Goal: Communication & Community: Answer question/provide support

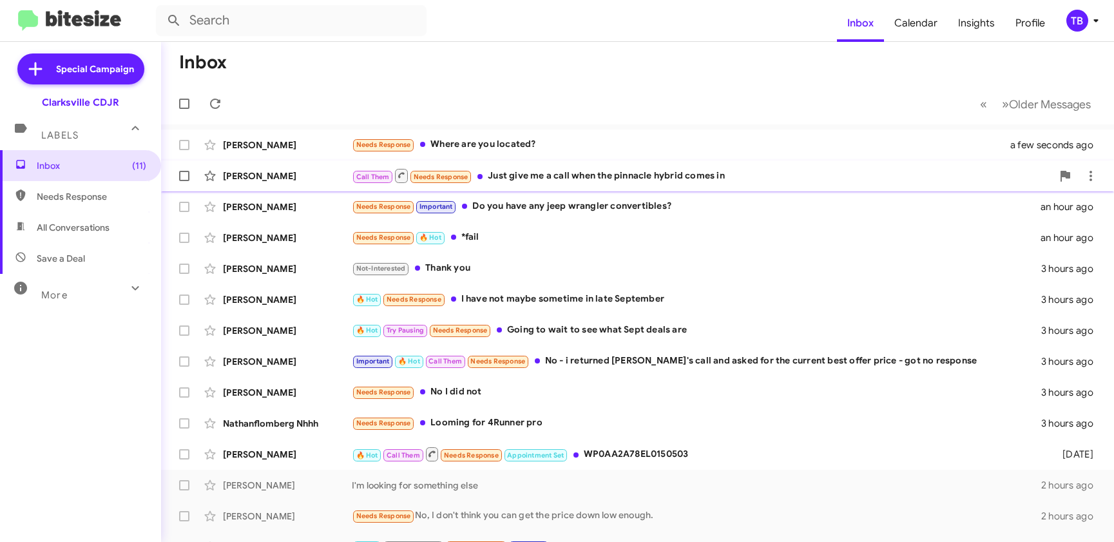
click at [376, 177] on div "Call Them Needs Response Just give me a call when the pinnacle hybrid comes in" at bounding box center [702, 176] width 701 height 16
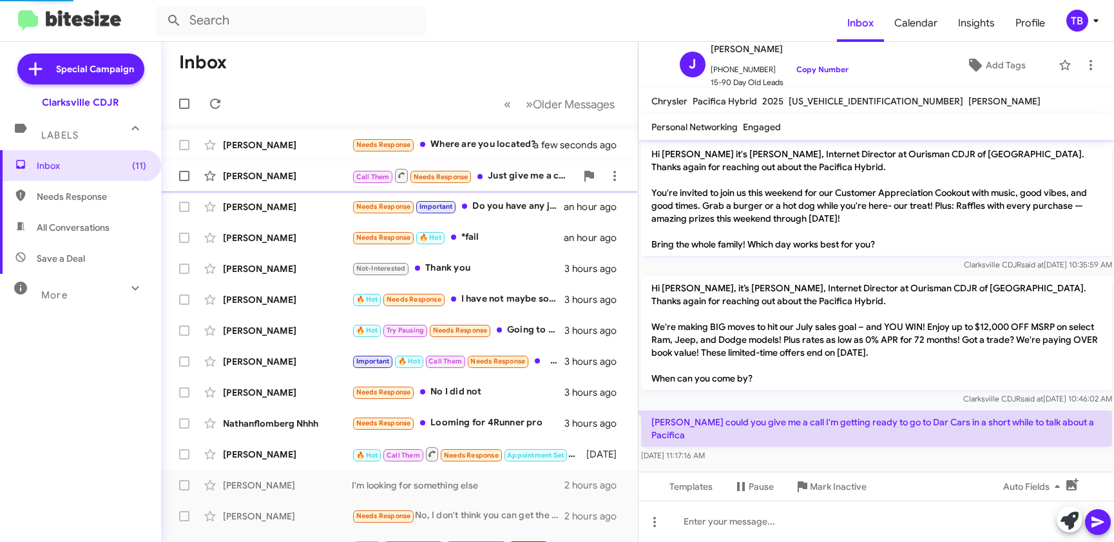
scroll to position [447, 0]
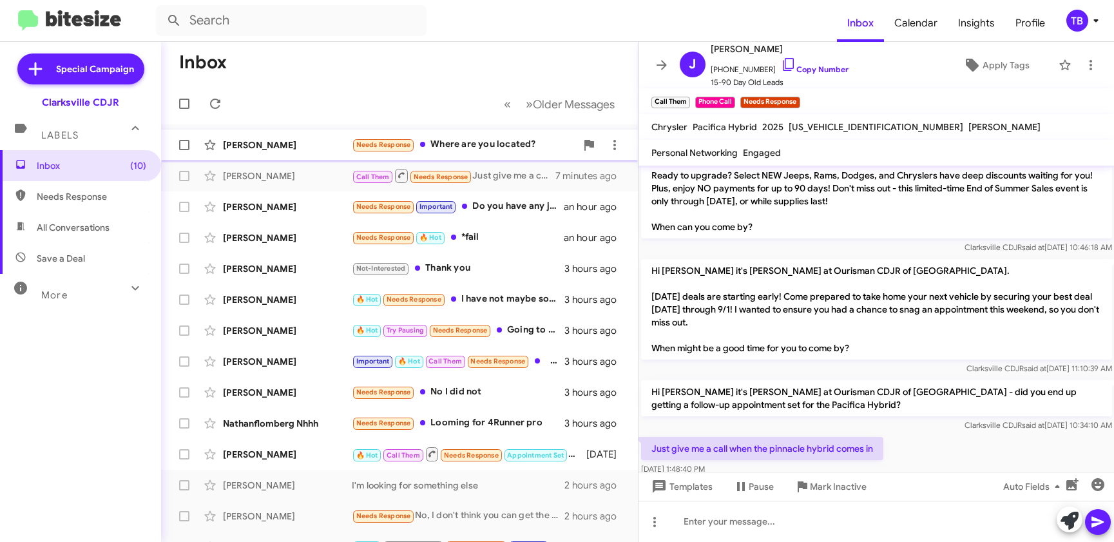
click at [376, 145] on div "Needs Response Where are you located?" at bounding box center [464, 144] width 224 height 15
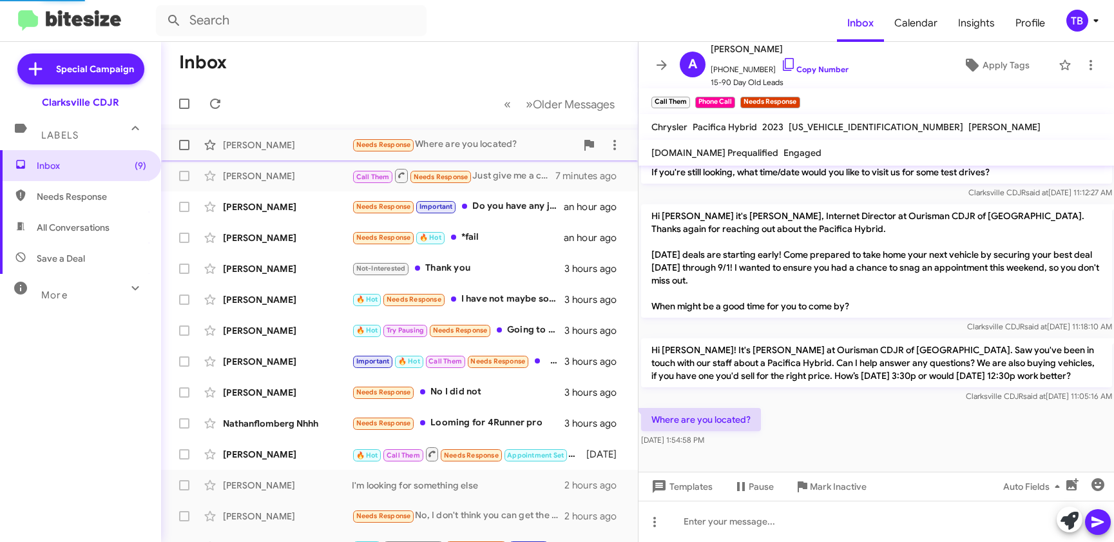
scroll to position [307, 0]
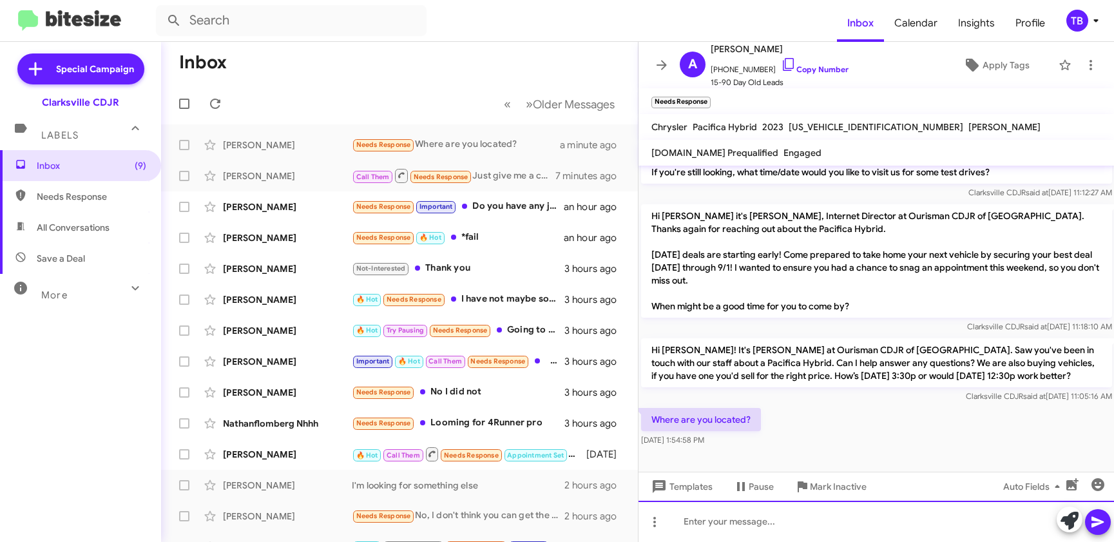
click at [376, 527] on div at bounding box center [877, 521] width 476 height 41
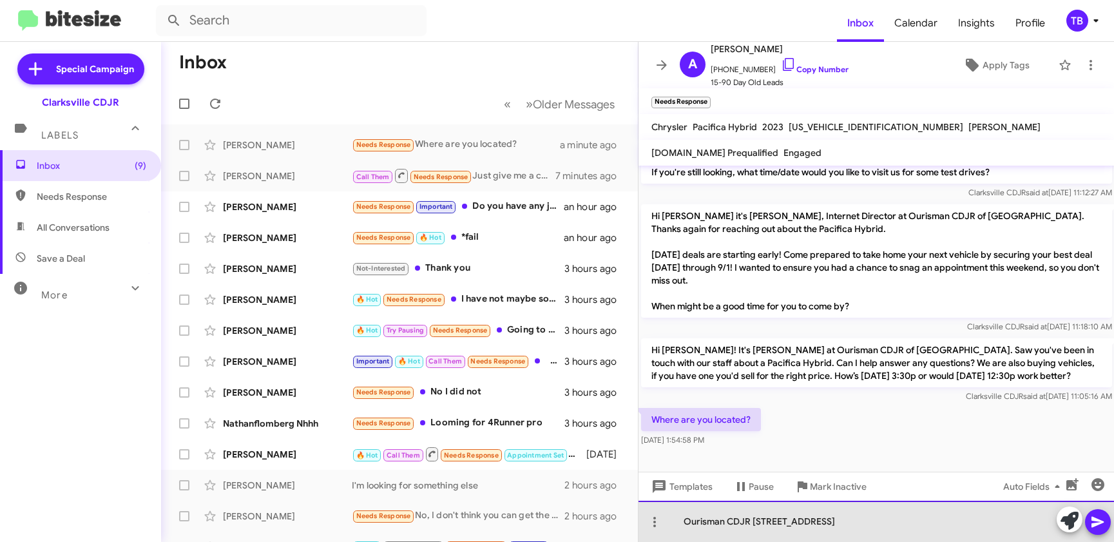
click at [376, 525] on div "Ourisman CDJR [STREET_ADDRESS]" at bounding box center [877, 521] width 476 height 41
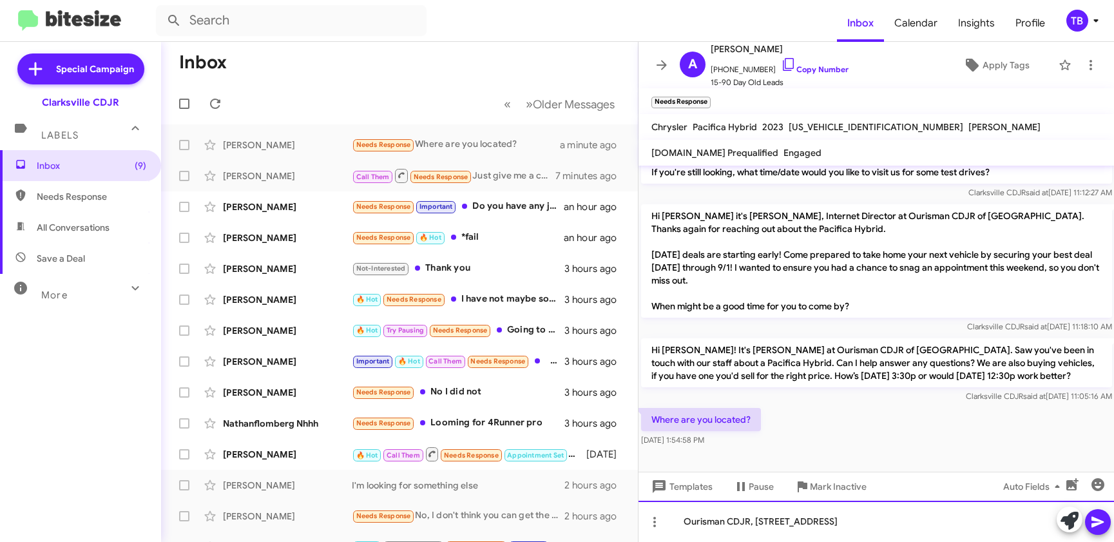
click at [376, 523] on div "Ourisman CDJR, [STREET_ADDRESS]" at bounding box center [877, 521] width 476 height 41
click at [376, 521] on icon at bounding box center [1098, 522] width 12 height 11
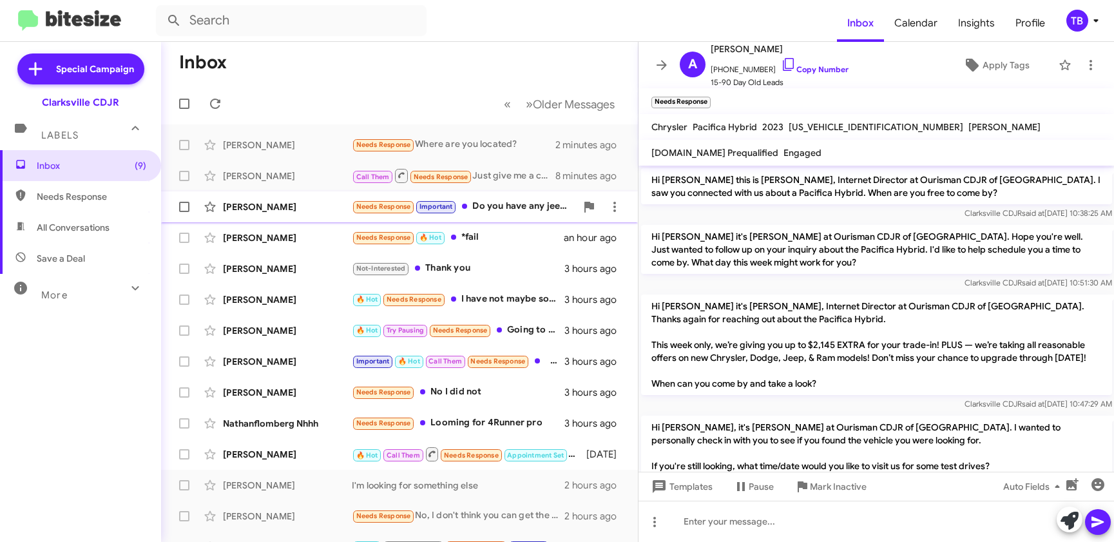
click at [376, 208] on div "Needs Response Important Do you have any jeep wrangler convertibles?" at bounding box center [464, 206] width 224 height 15
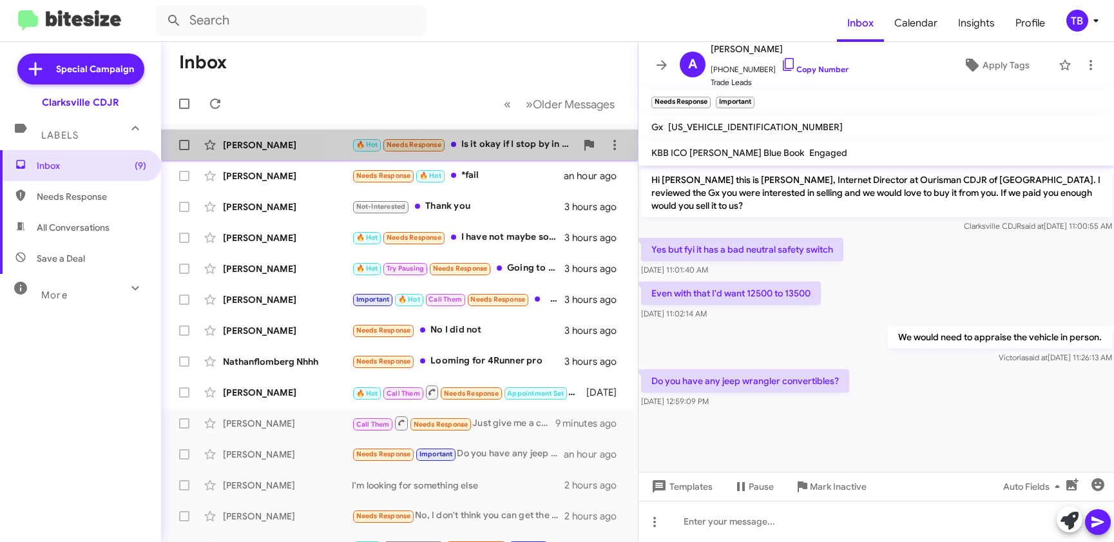
click at [376, 141] on div "🔥 Hot Needs Response Is it okay if I stop by in about half an hour" at bounding box center [464, 144] width 224 height 15
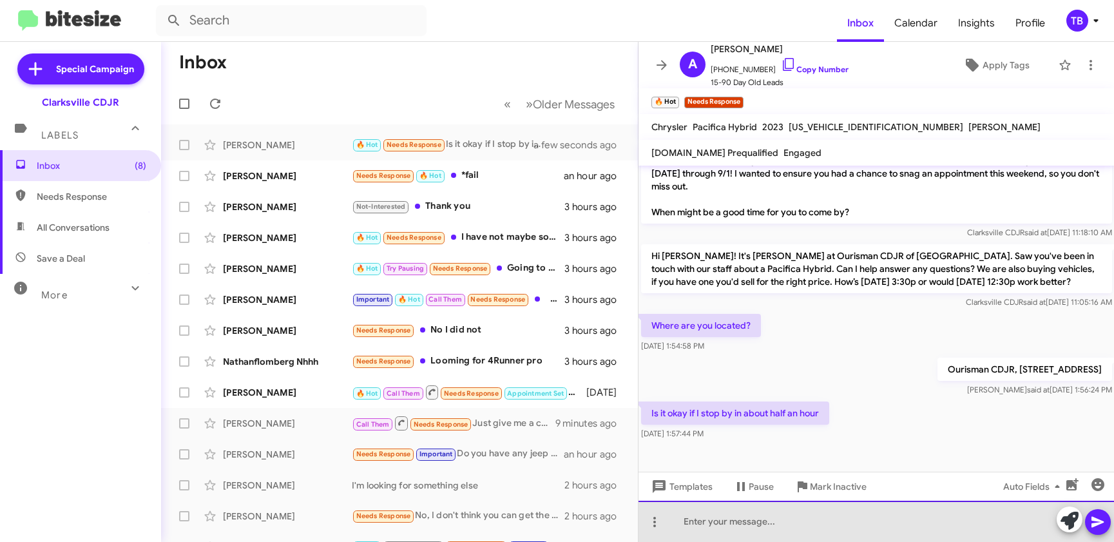
click at [376, 523] on div at bounding box center [877, 521] width 476 height 41
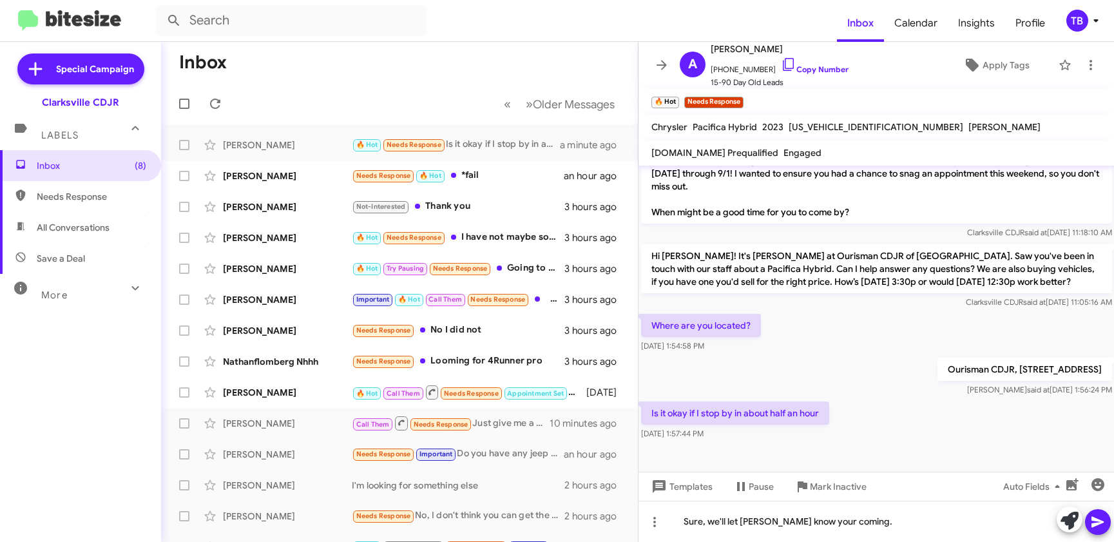
click at [376, 519] on icon at bounding box center [1098, 522] width 12 height 11
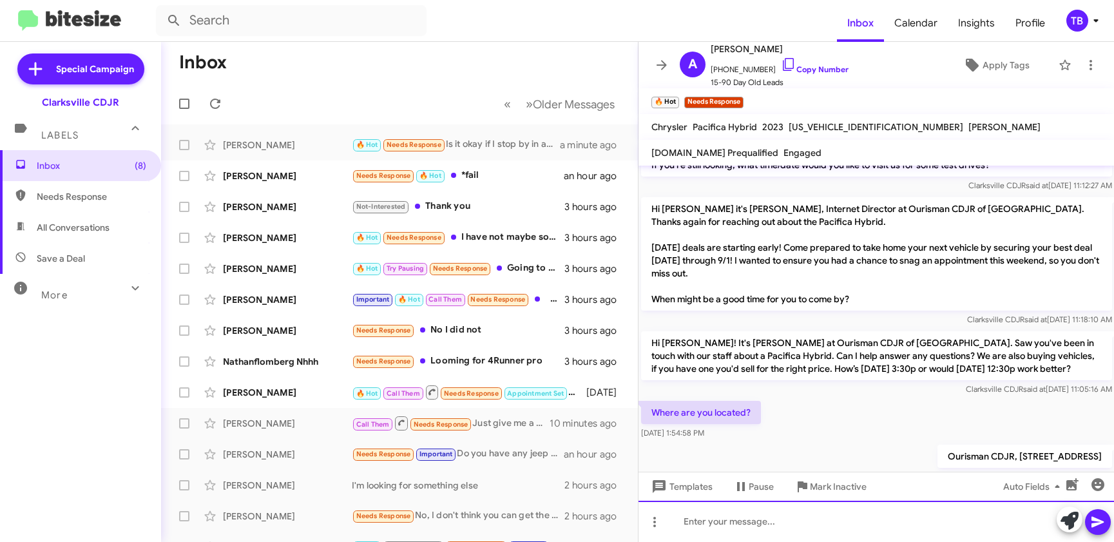
scroll to position [448, 0]
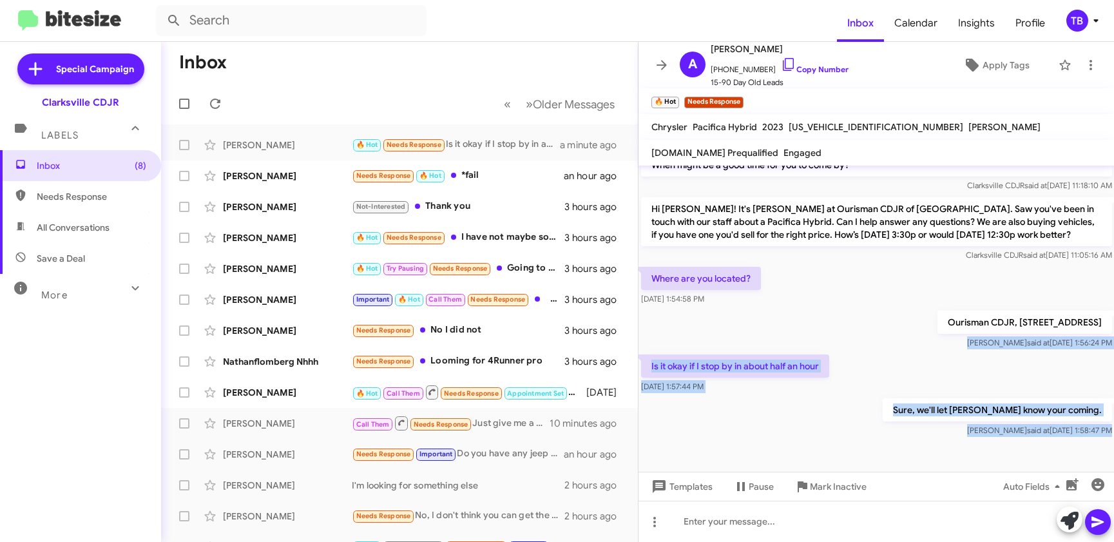
drag, startPoint x: 1090, startPoint y: 446, endPoint x: 881, endPoint y: 347, distance: 231.2
click at [376, 347] on cdk-virtual-scroll-viewport "Hi [PERSON_NAME] this is [PERSON_NAME], Internet Director at Ourisman CDJR of […" at bounding box center [877, 319] width 476 height 306
copy div "[PERSON_NAME] said at [DATE] 1:56:24 PM Is it okay if I stop by in about half a…"
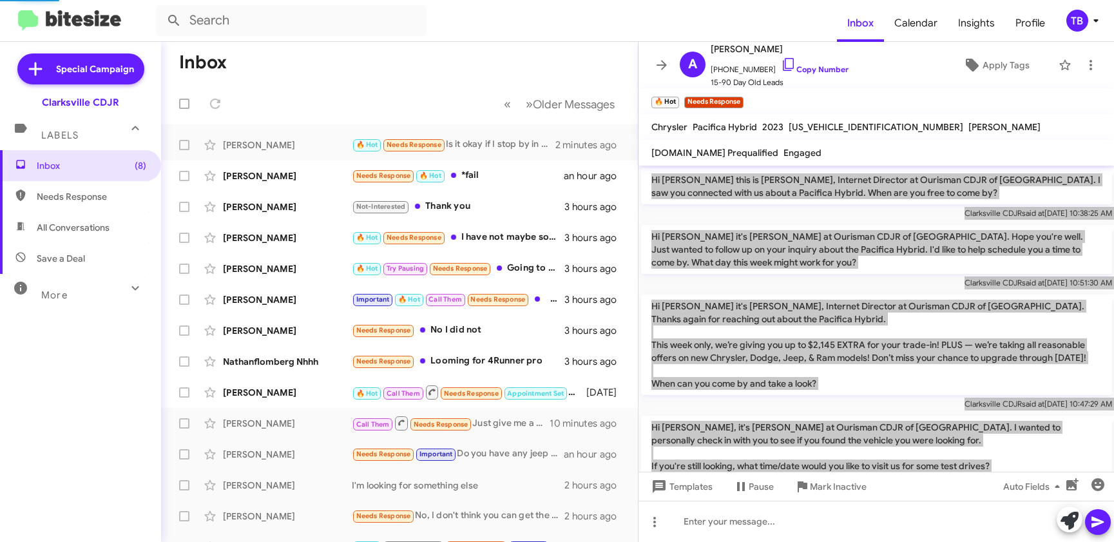
scroll to position [495, 0]
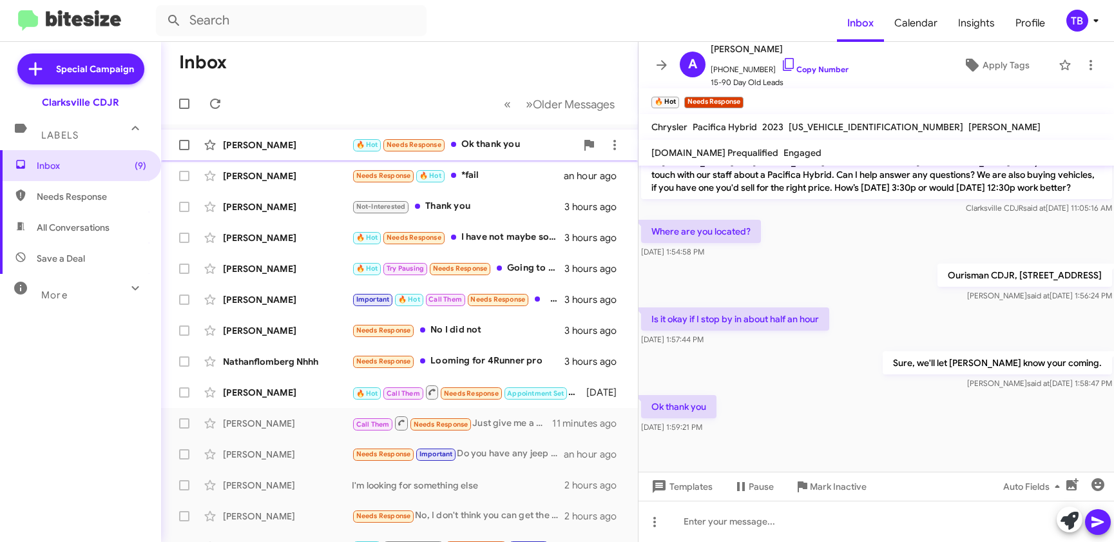
click at [291, 144] on div "[PERSON_NAME]" at bounding box center [287, 145] width 129 height 13
click at [325, 175] on div "[PERSON_NAME]" at bounding box center [287, 176] width 129 height 13
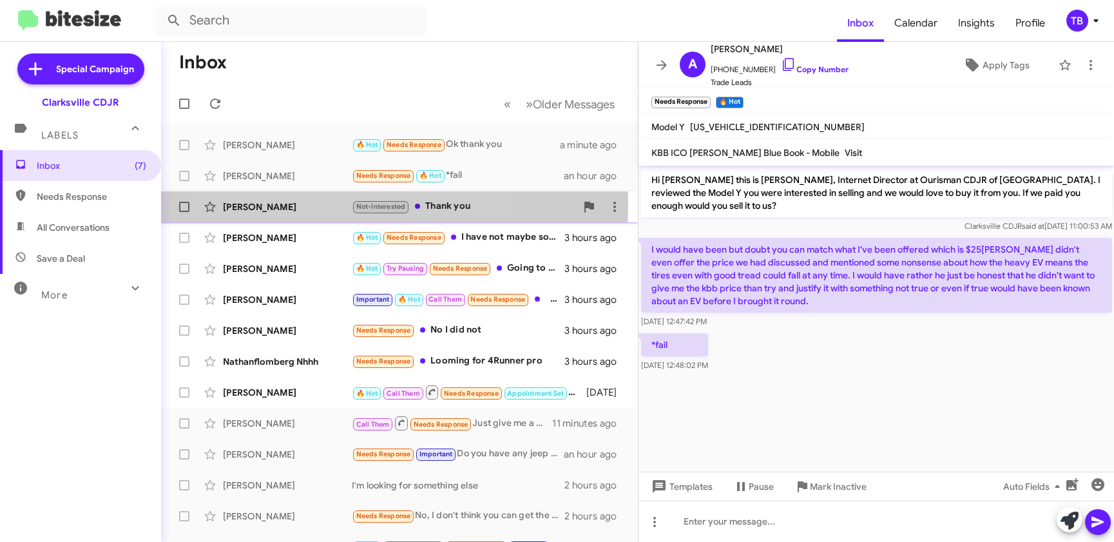
click at [326, 206] on div "[PERSON_NAME]" at bounding box center [287, 206] width 129 height 13
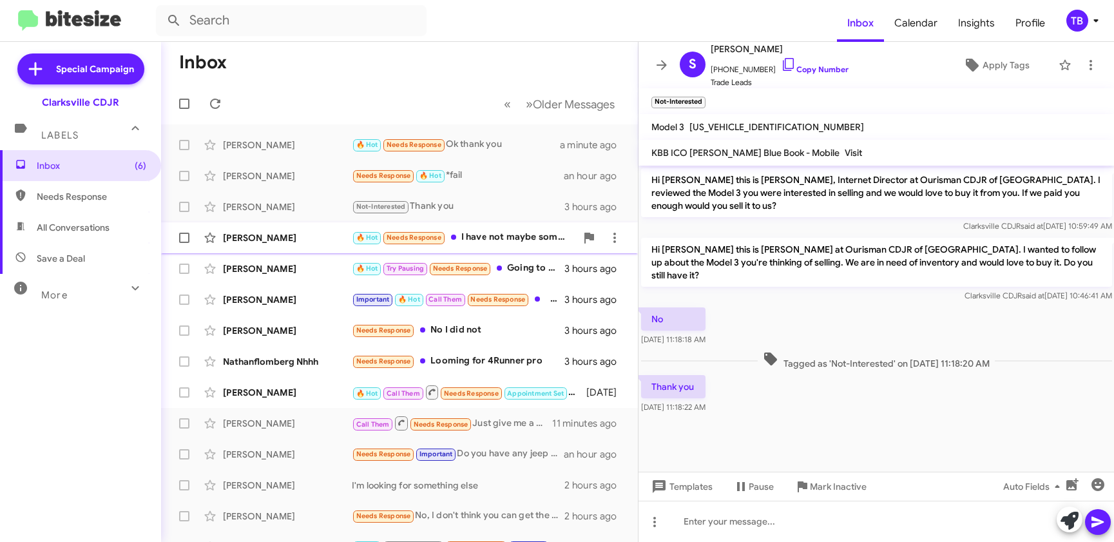
click at [306, 232] on div "[PERSON_NAME]" at bounding box center [287, 237] width 129 height 13
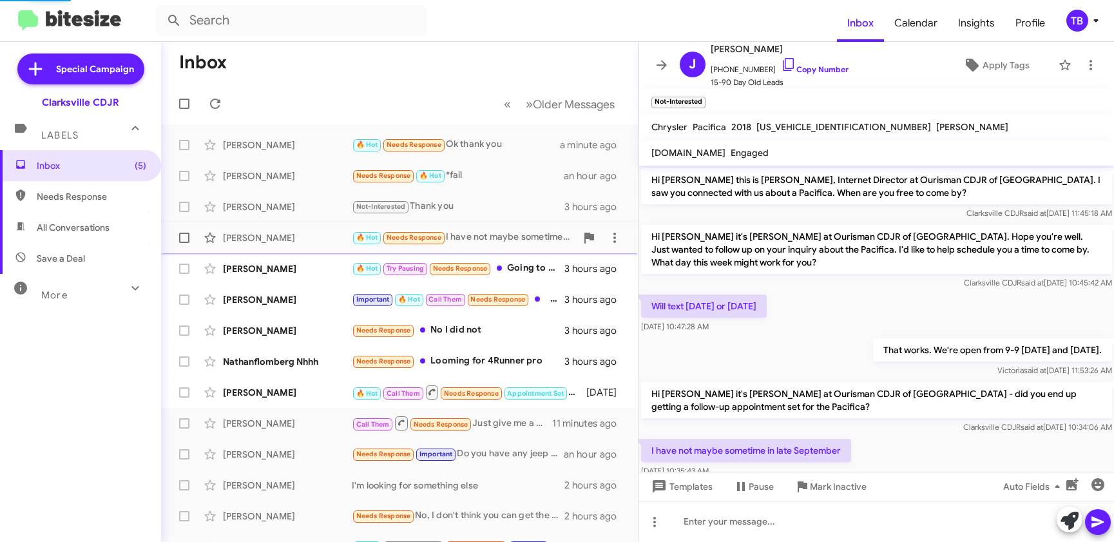
scroll to position [28, 0]
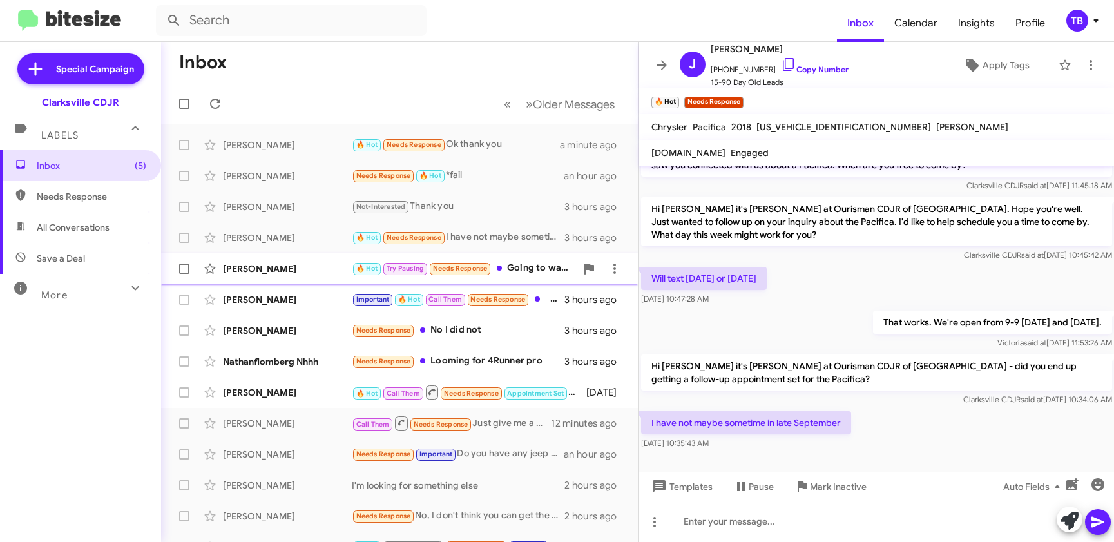
click at [295, 269] on div "[PERSON_NAME]" at bounding box center [287, 268] width 129 height 13
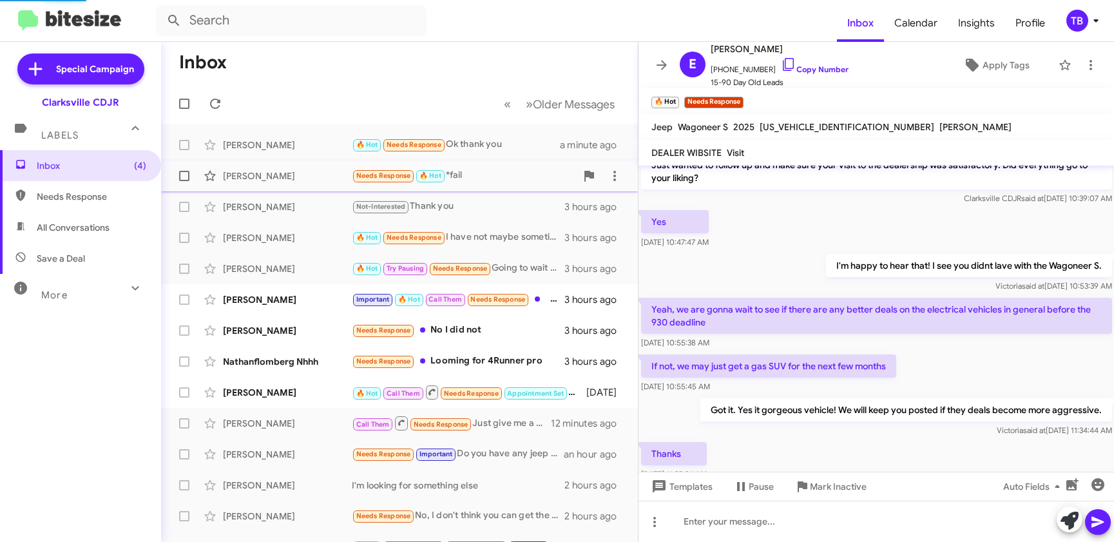
scroll to position [1047, 0]
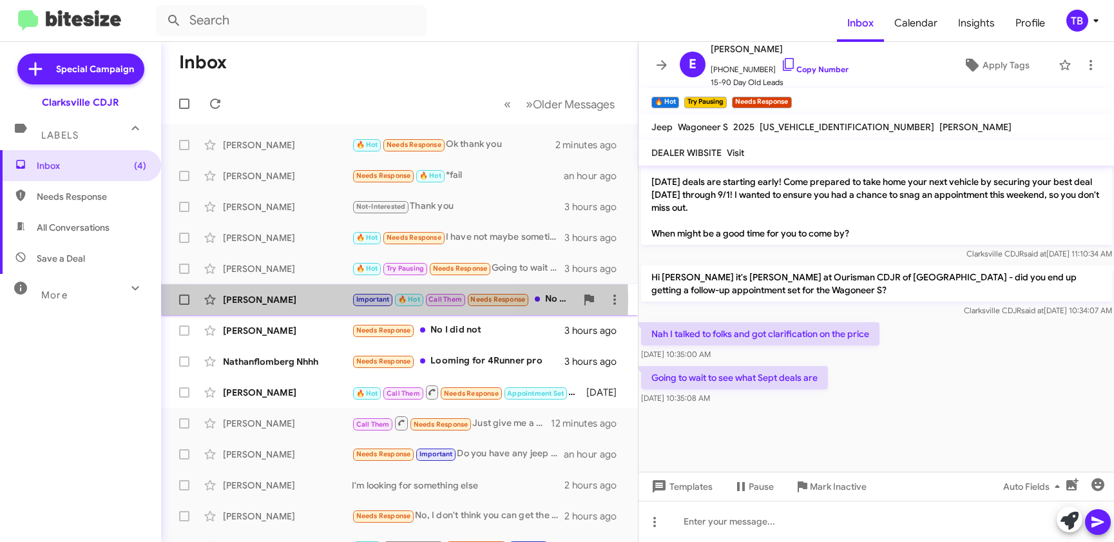
click at [326, 300] on div "[PERSON_NAME]" at bounding box center [287, 299] width 129 height 13
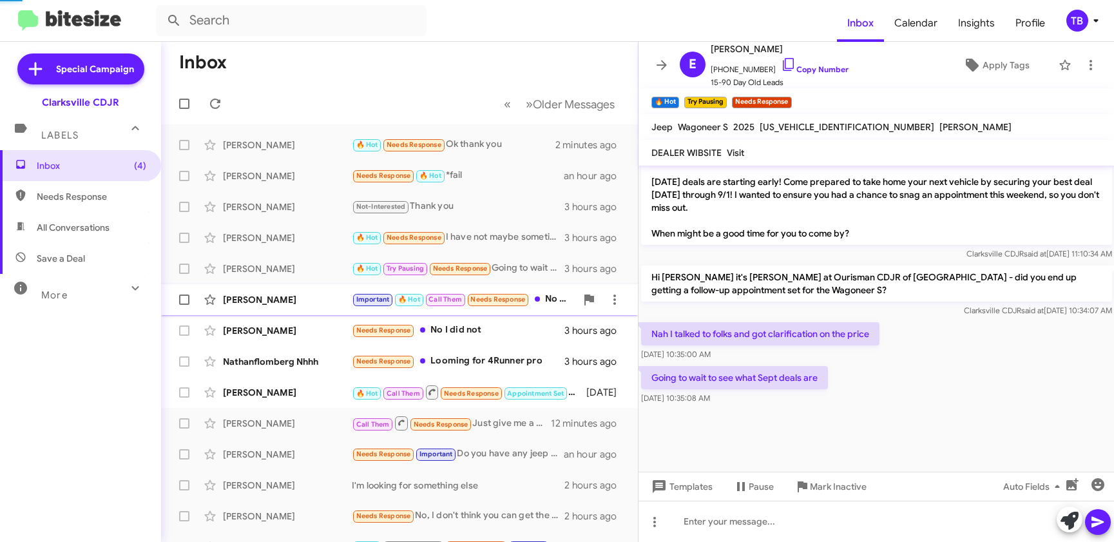
scroll to position [1305, 0]
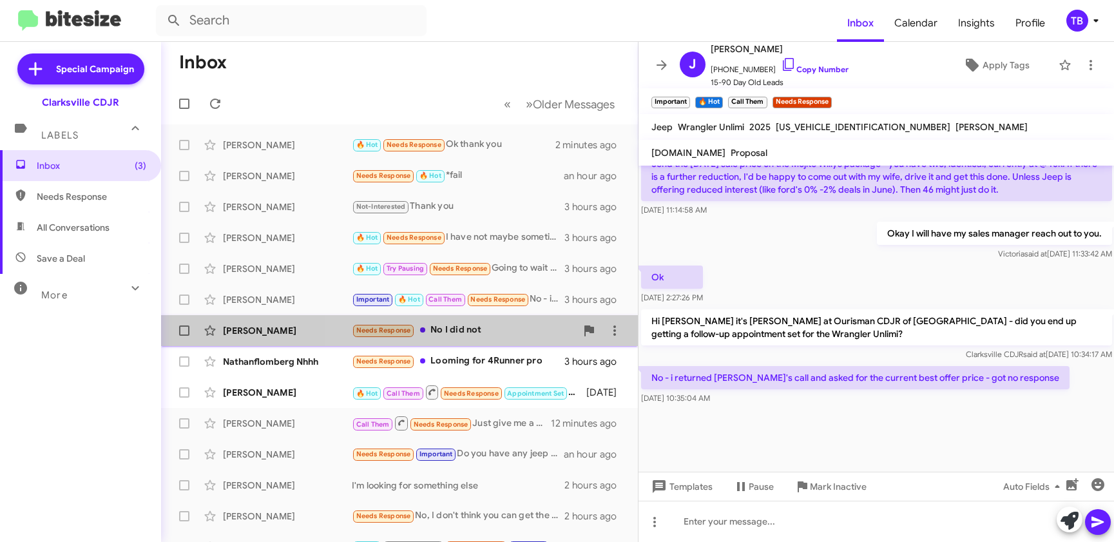
click at [376, 330] on div "Needs Response No I did not" at bounding box center [464, 330] width 224 height 15
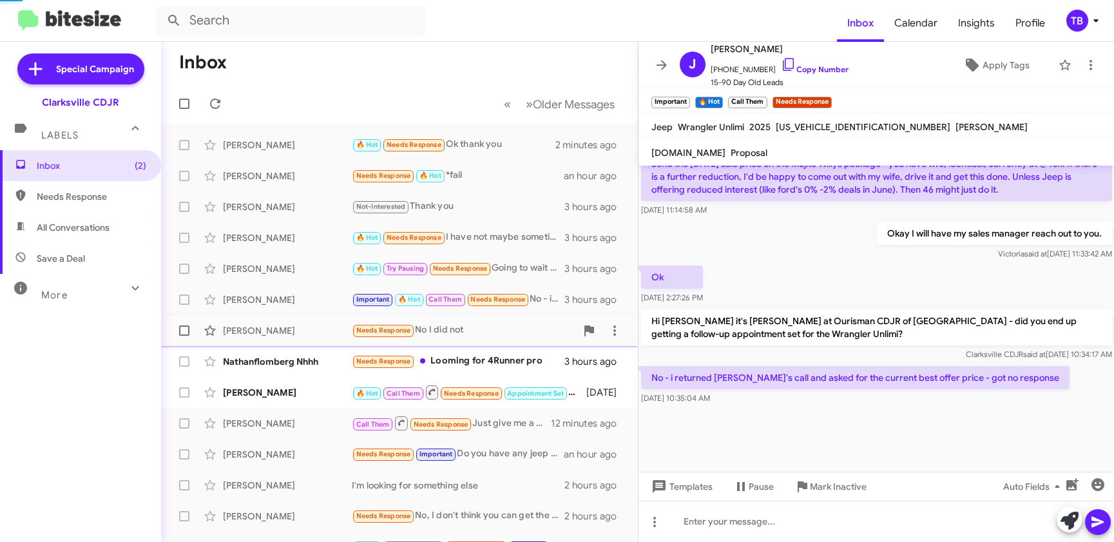
scroll to position [576, 0]
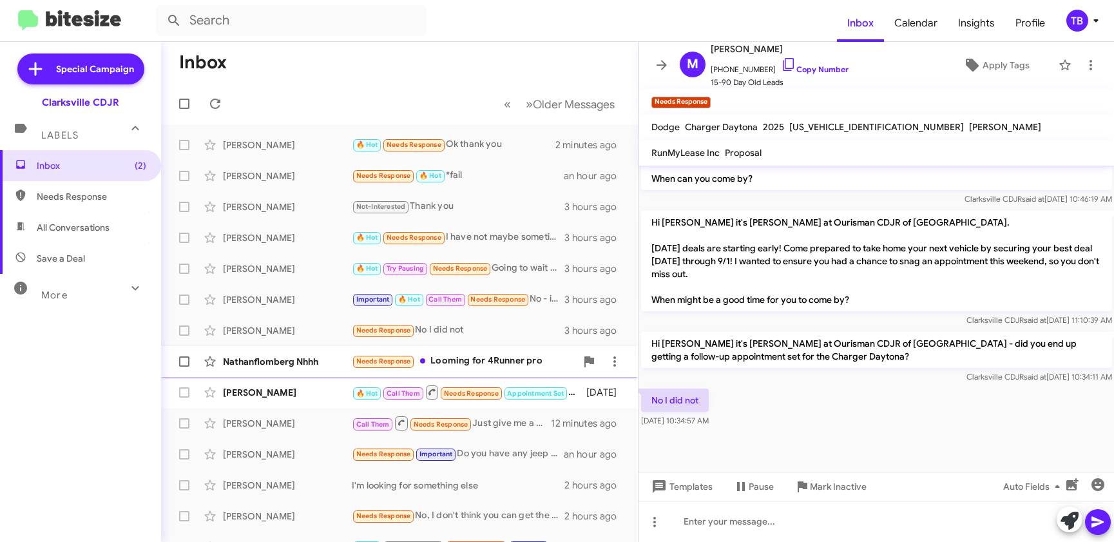
click at [376, 358] on div "Needs Response Looming for 4Runner pro" at bounding box center [464, 361] width 224 height 15
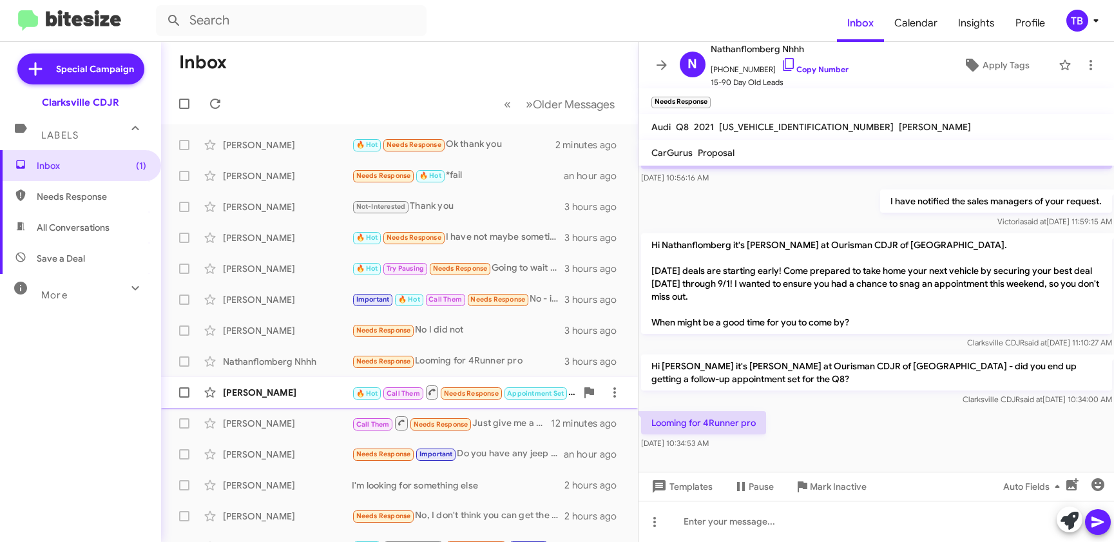
click at [325, 398] on div "[PERSON_NAME]" at bounding box center [287, 392] width 129 height 13
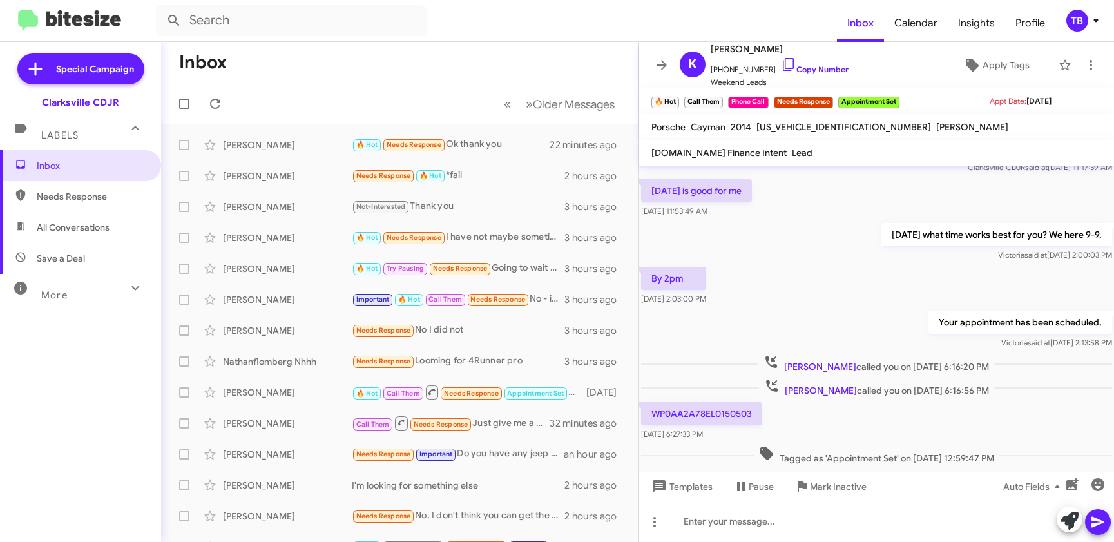
scroll to position [70, 0]
